Goal: Transaction & Acquisition: Purchase product/service

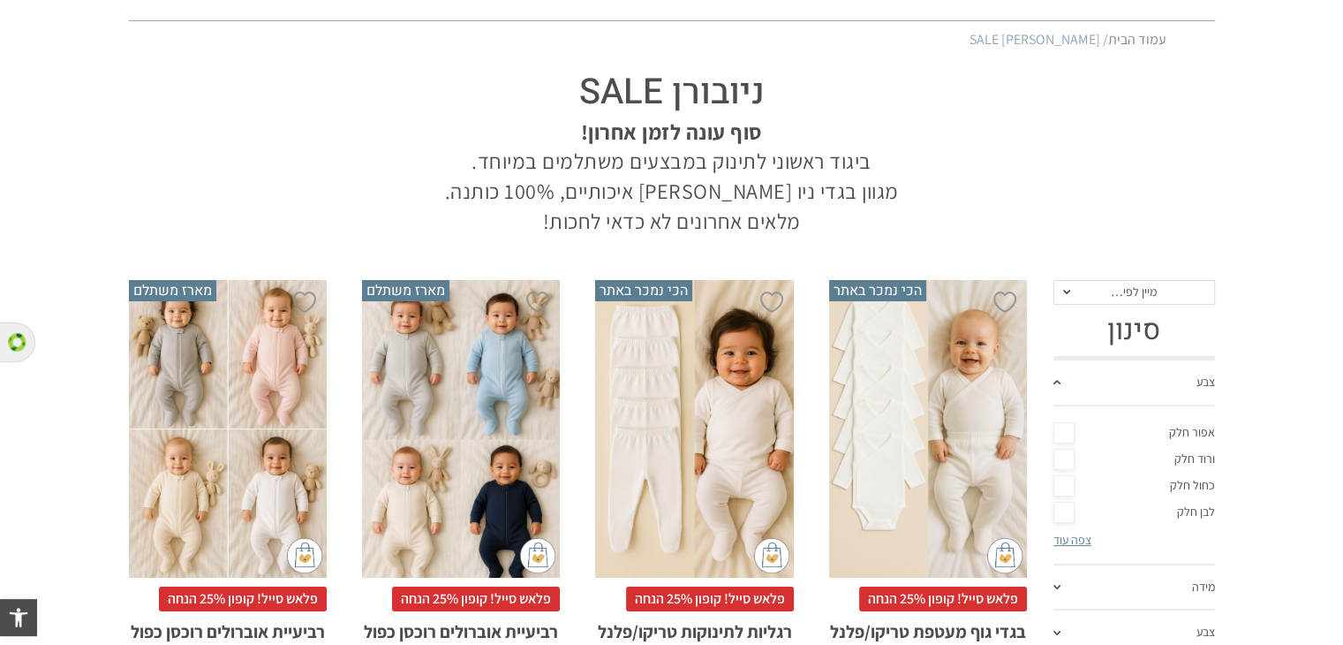
scroll to position [177, 0]
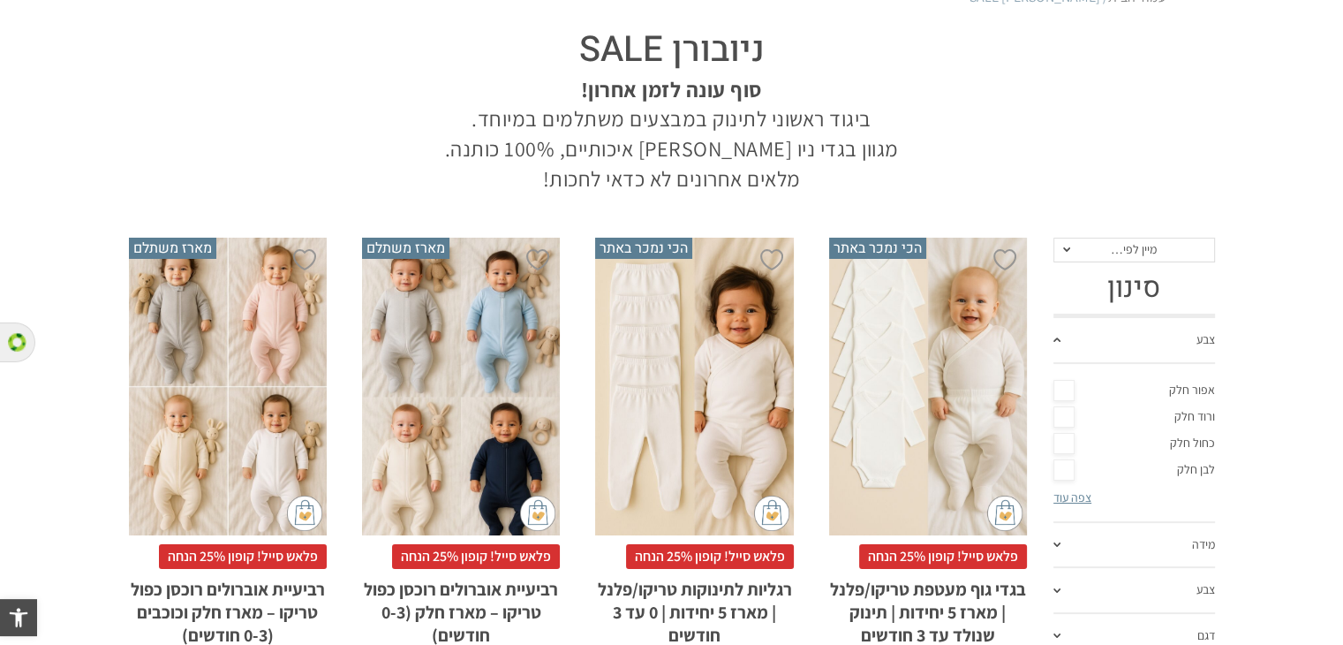
click at [908, 302] on div "x בחירת סוג בד טריקו (עונת מעבר/קיץ) פלנל (חורף)" at bounding box center [928, 387] width 198 height 298
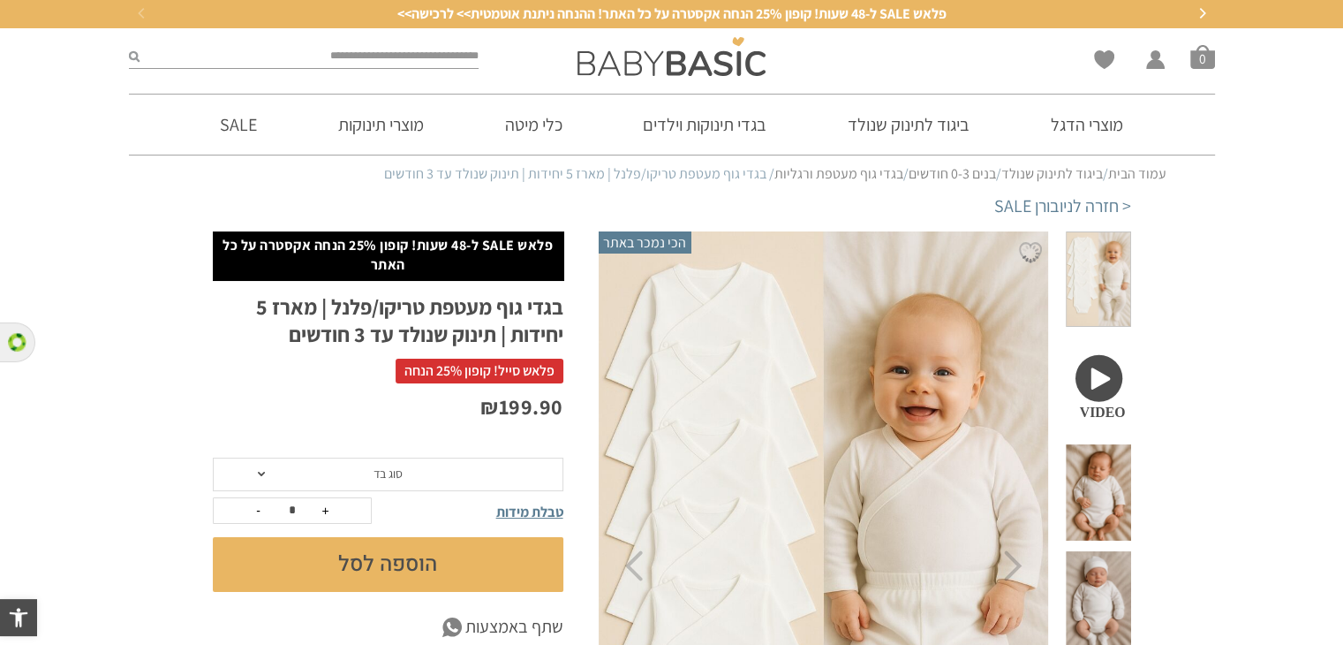
click at [1099, 352] on span at bounding box center [1098, 385] width 64 height 96
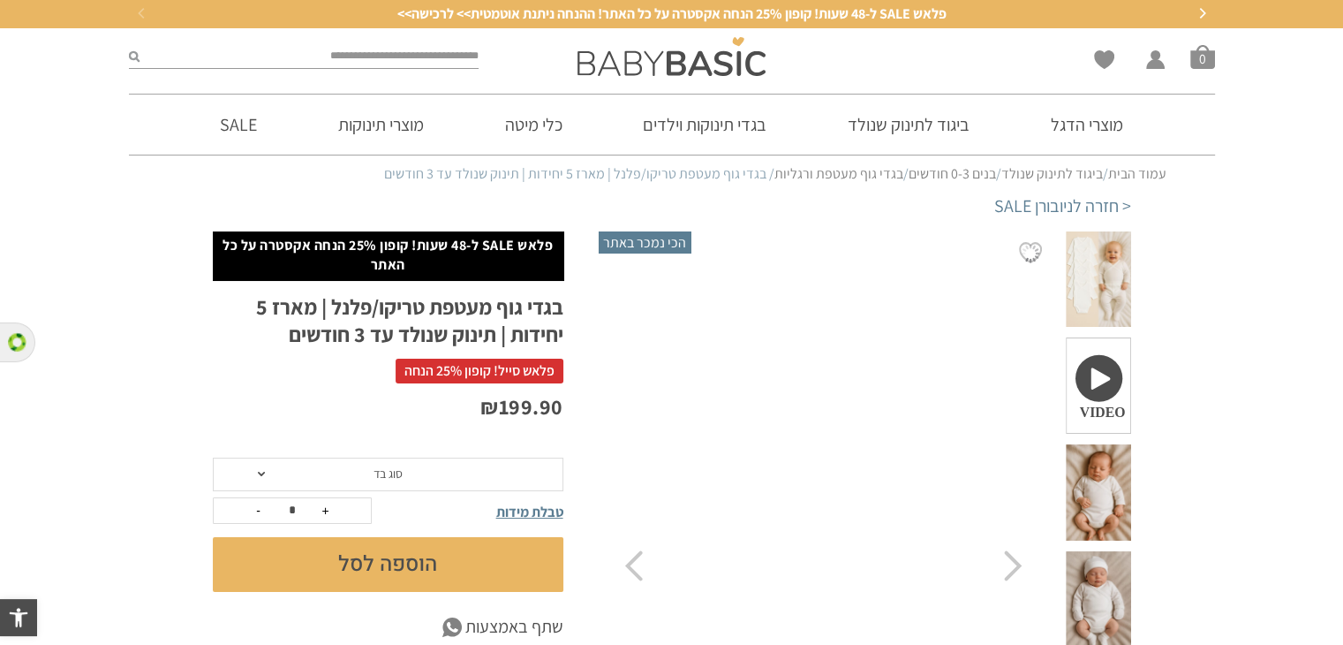
click at [1105, 347] on span at bounding box center [1098, 385] width 64 height 96
click at [1099, 444] on span at bounding box center [1098, 492] width 64 height 96
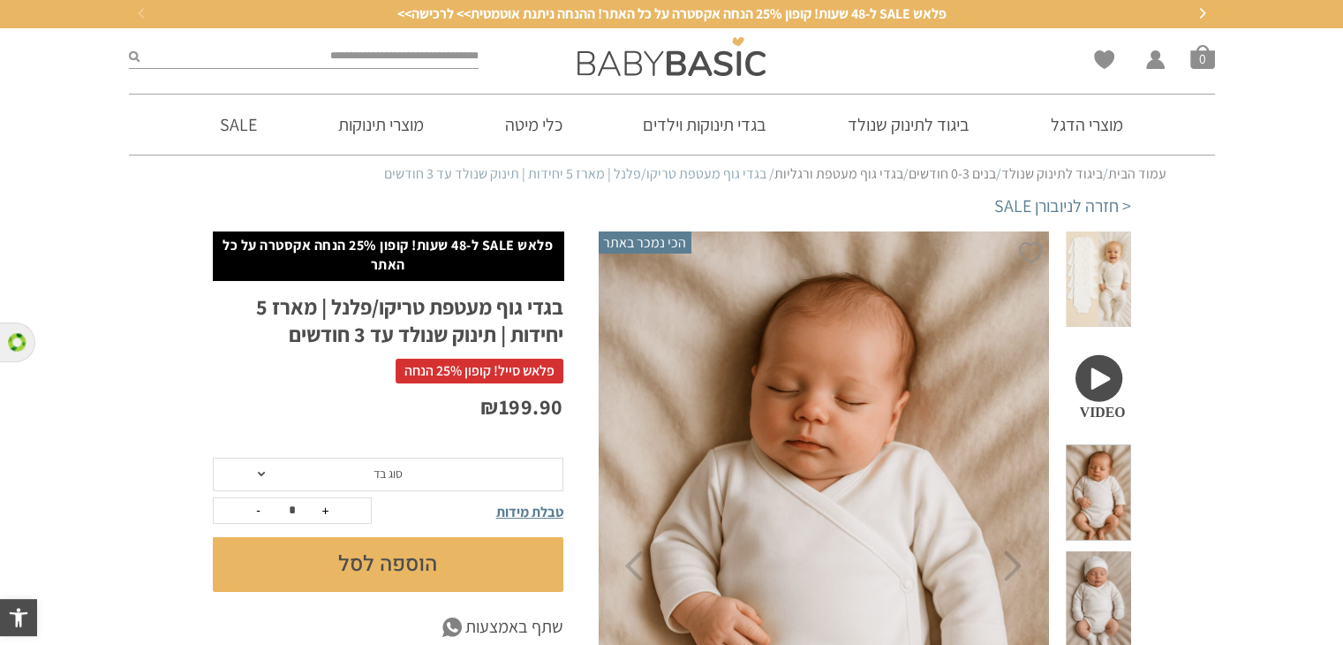
click at [1109, 551] on span at bounding box center [1098, 599] width 64 height 96
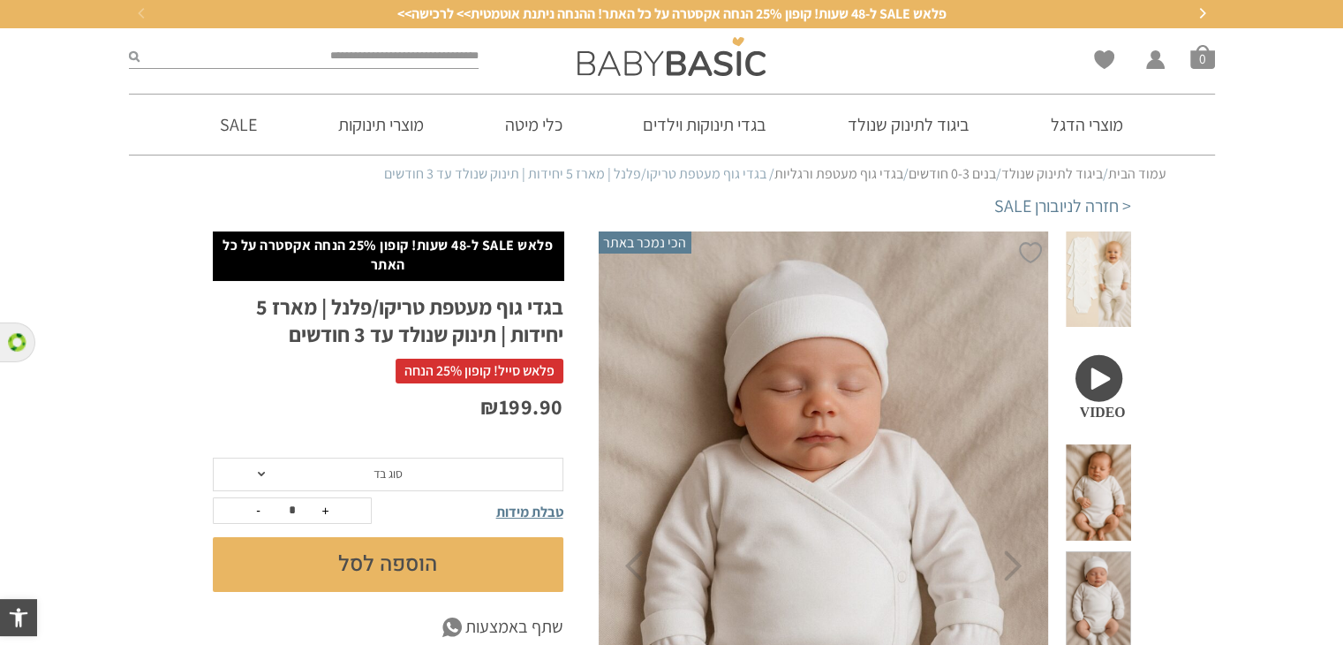
click at [1127, 280] on span at bounding box center [1098, 279] width 64 height 96
